Goal: Browse casually

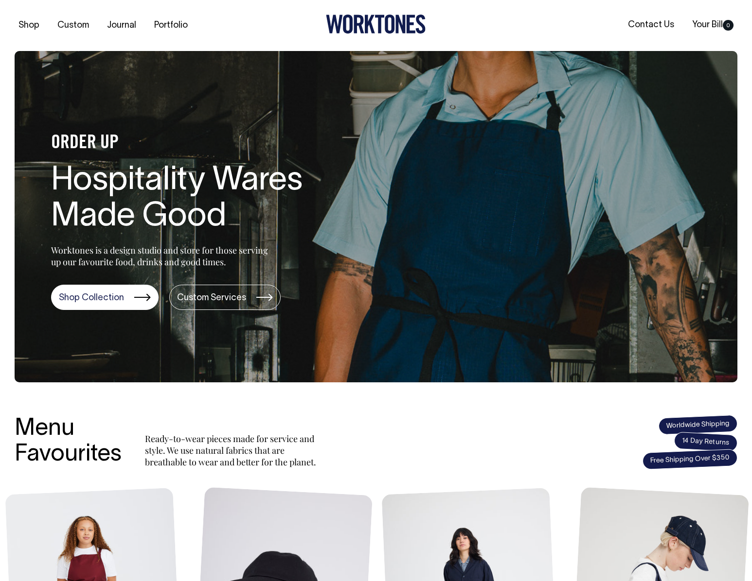
drag, startPoint x: 298, startPoint y: 24, endPoint x: 379, endPoint y: 26, distance: 80.7
click at [379, 26] on div at bounding box center [375, 26] width 241 height 22
click at [369, 24] on icon at bounding box center [370, 24] width 10 height 18
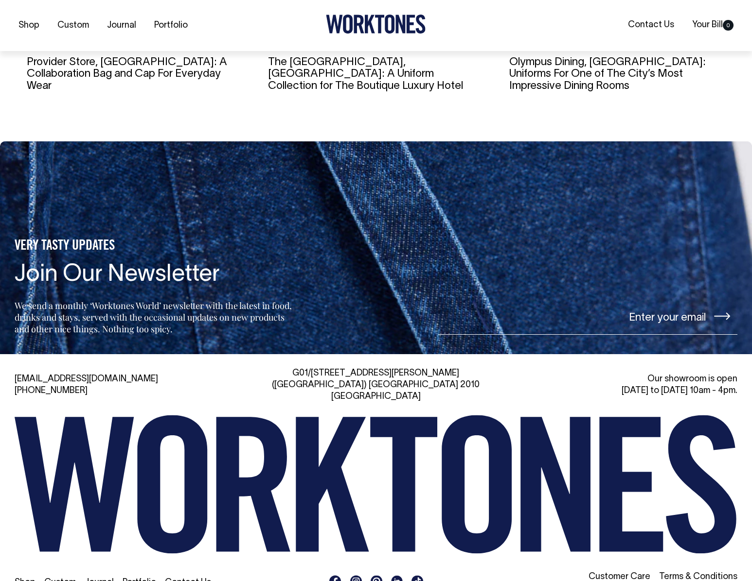
scroll to position [1935, 0]
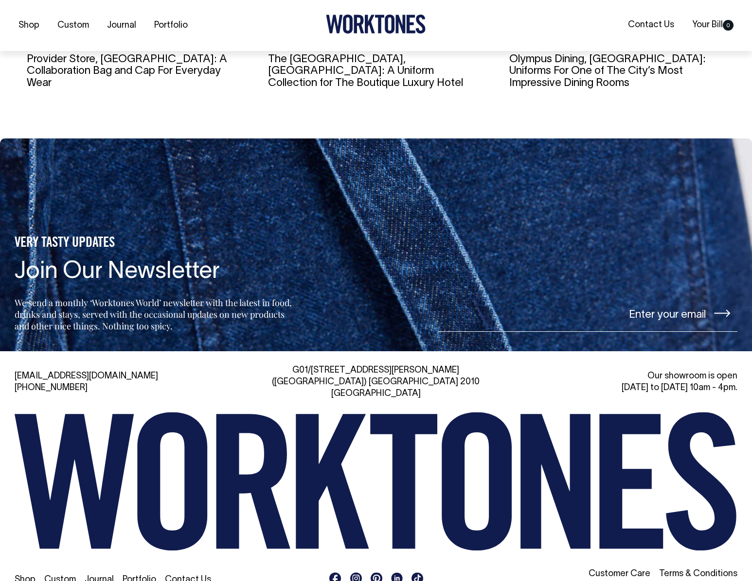
drag, startPoint x: 406, startPoint y: 478, endPoint x: 197, endPoint y: 451, distance: 210.4
click at [185, 462] on g at bounding box center [376, 481] width 722 height 139
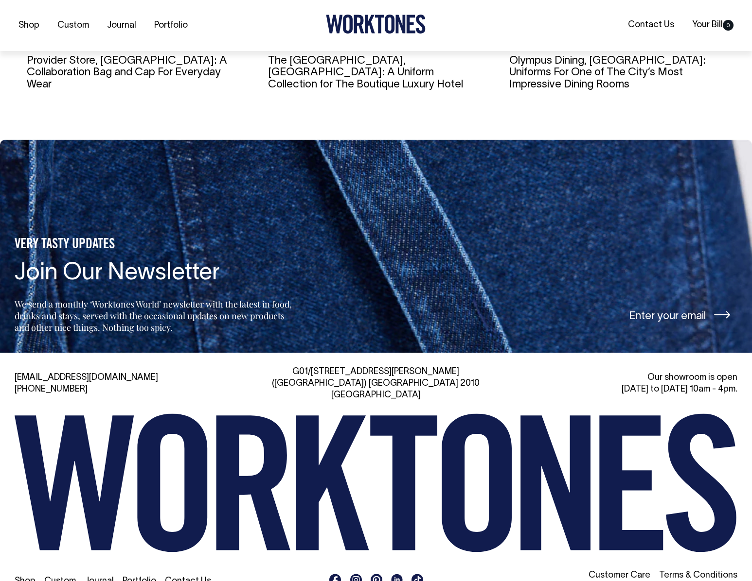
scroll to position [1935, 0]
